Goal: Transaction & Acquisition: Purchase product/service

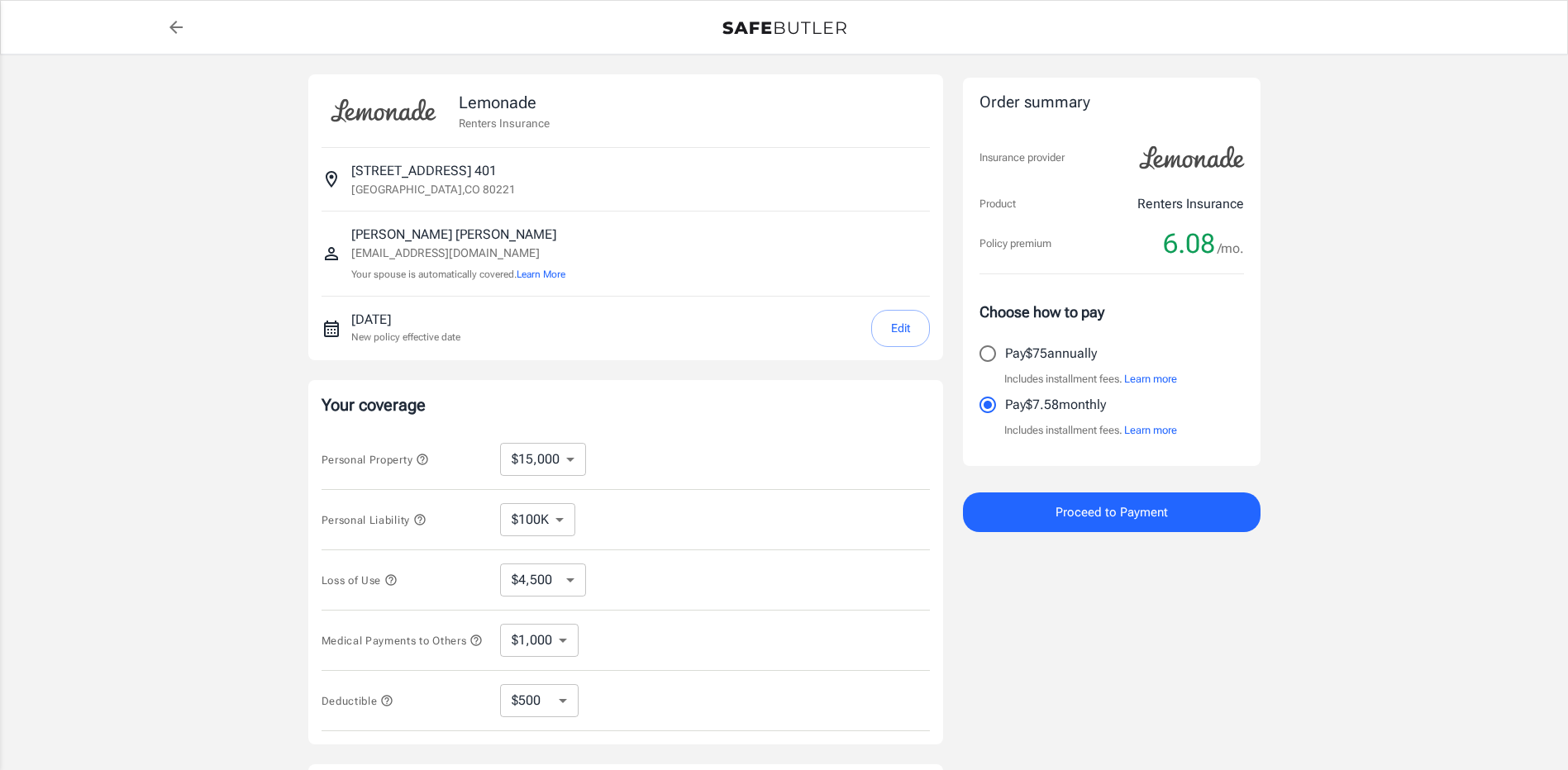
select select "15000"
select select "500"
click at [987, 350] on input "Pay $75 annually" at bounding box center [987, 353] width 34 height 34
radio input "true"
click at [1444, 505] on div "Lemonade Renters Insurance [STREET_ADDRESS][GEOGRAPHIC_DATA][PERSON_NAME][EMAIL…" at bounding box center [784, 494] width 1568 height 880
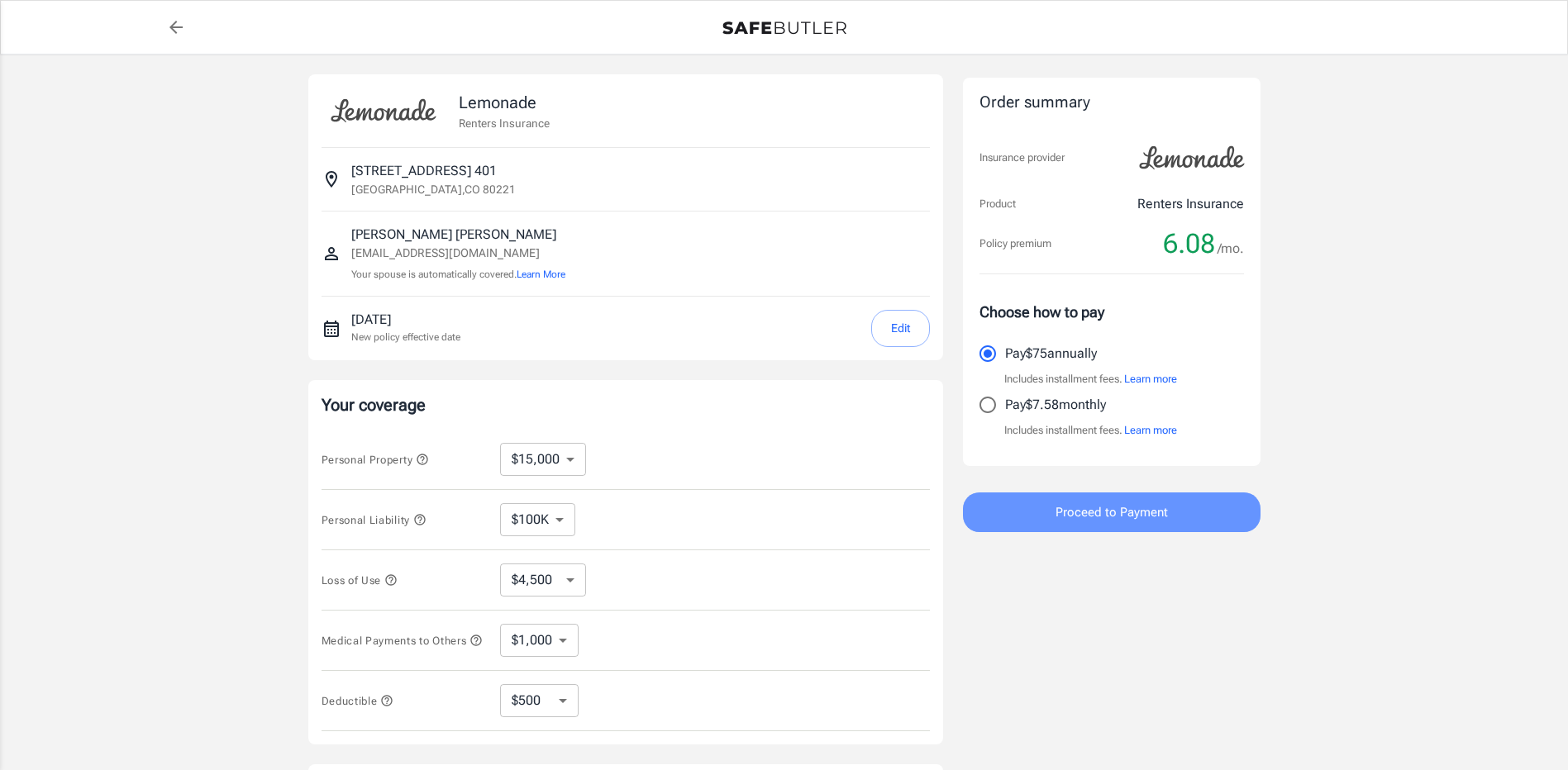
click at [1162, 502] on span "Proceed to Payment" at bounding box center [1112, 512] width 112 height 22
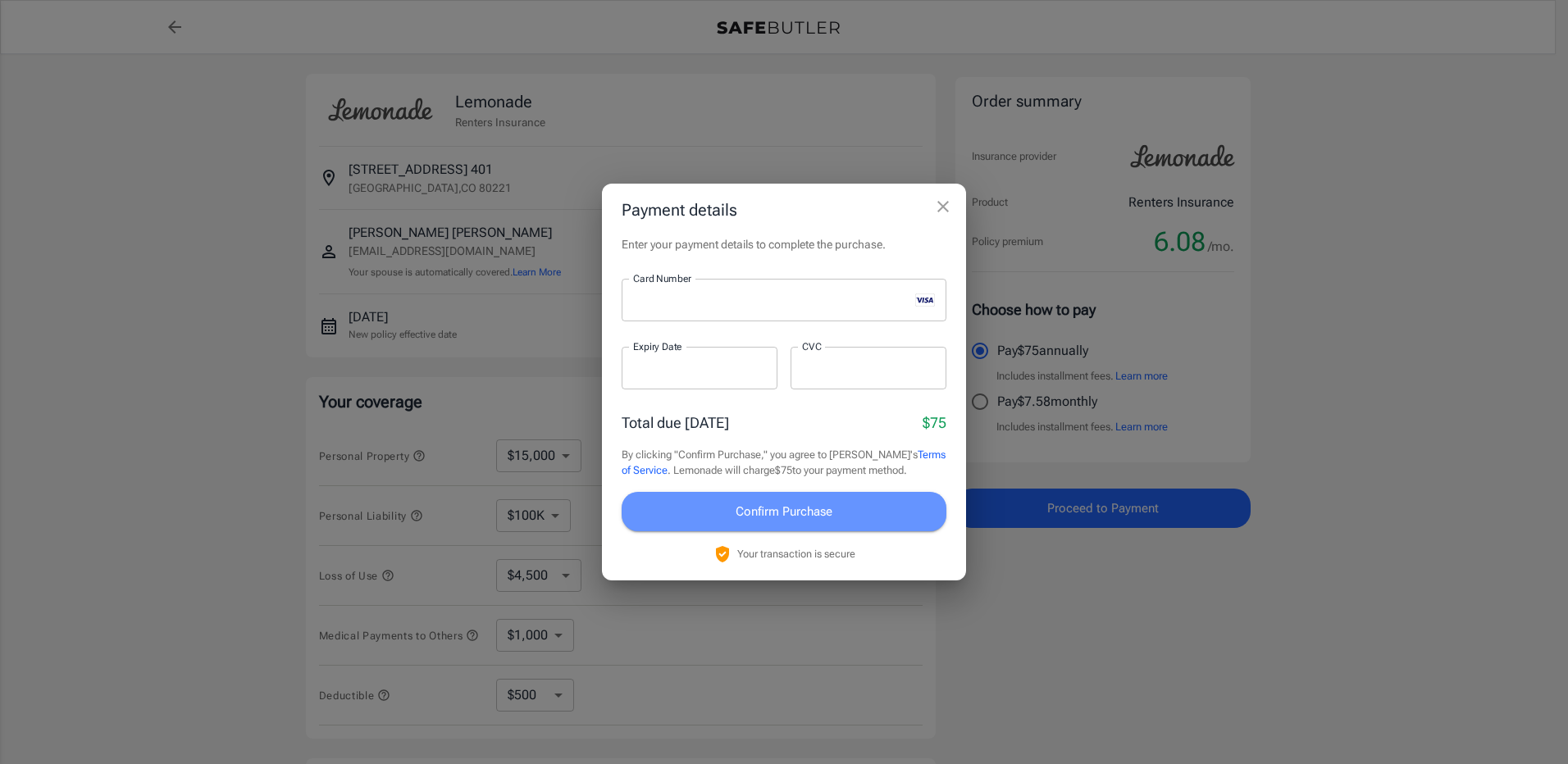
click at [786, 509] on span "Confirm Purchase" at bounding box center [784, 512] width 97 height 22
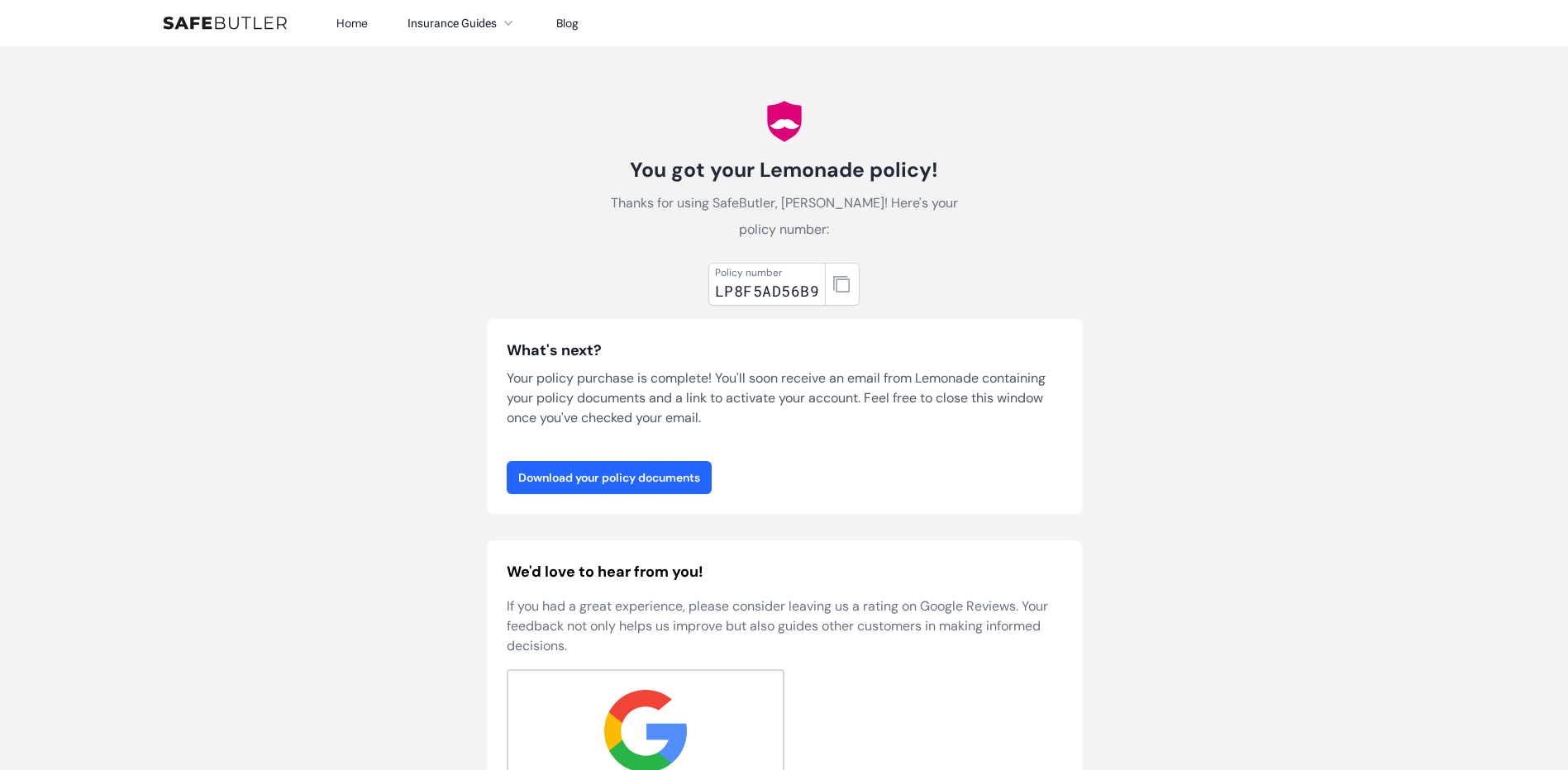
click at [678, 477] on link "Download your policy documents" at bounding box center [609, 477] width 205 height 33
click at [715, 289] on div "Policy number LP8F5AD56B9" at bounding box center [768, 284] width 117 height 43
drag, startPoint x: 715, startPoint y: 289, endPoint x: 1007, endPoint y: 259, distance: 293.5
click at [1007, 259] on div "Policy number LP8F5AD56B9 What's next? Your policy purchase is complete! You'll…" at bounding box center [784, 571] width 596 height 632
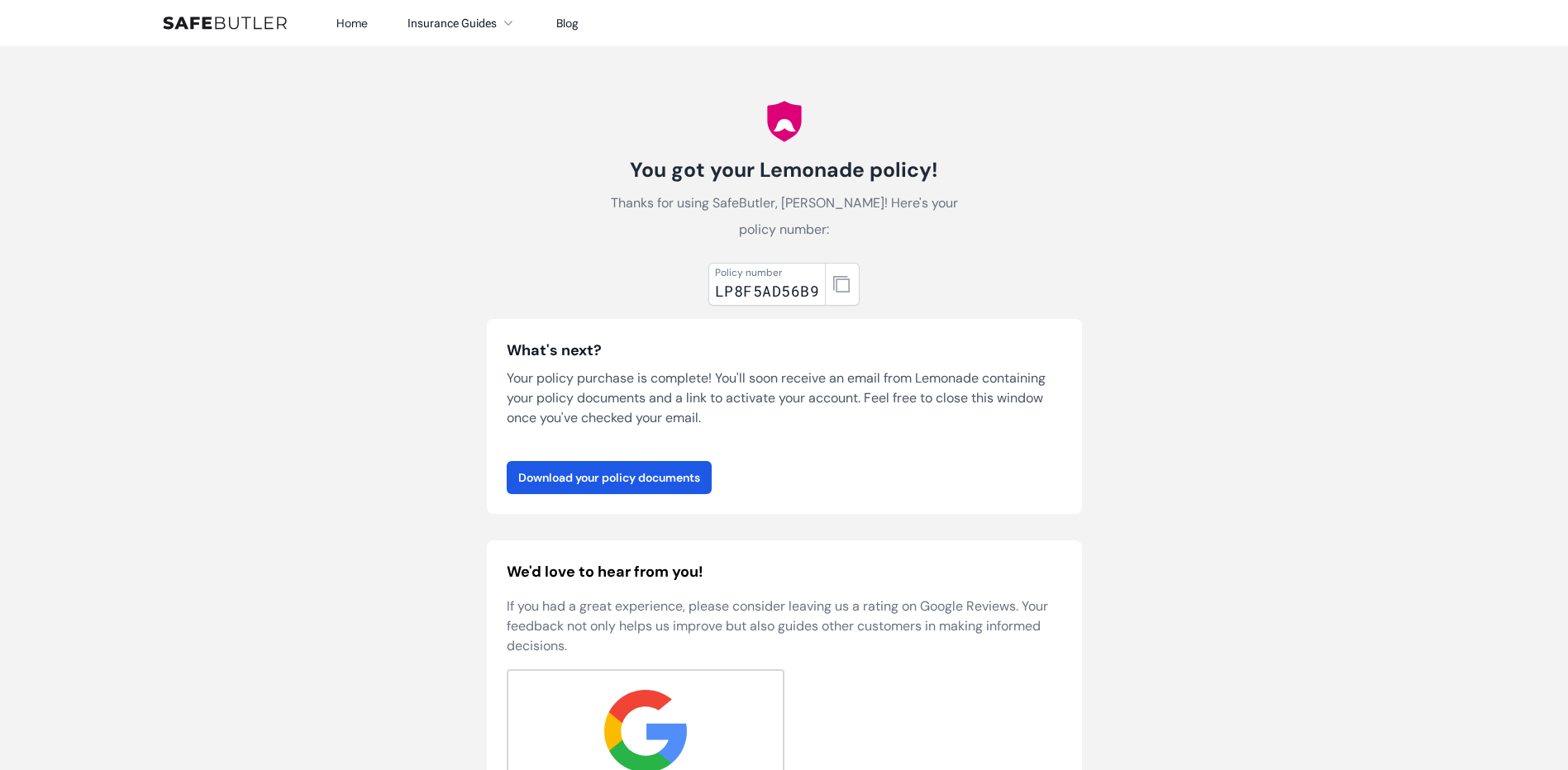
click at [1134, 84] on body "Home Insurance Guides Renters Insurance Blog" at bounding box center [784, 657] width 1568 height 1314
